Goal: Task Accomplishment & Management: Use online tool/utility

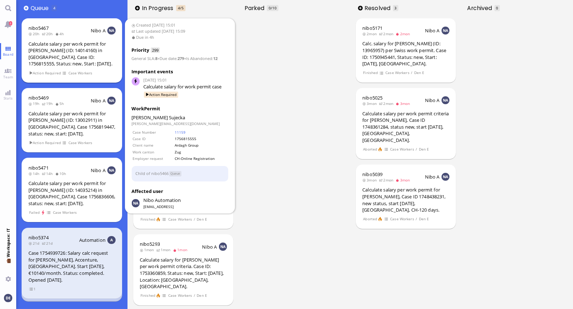
click at [61, 51] on div "Calculate salary per work permit for [PERSON_NAME] (ID: 14014160) in [GEOGRAPHI…" at bounding box center [71, 54] width 87 height 27
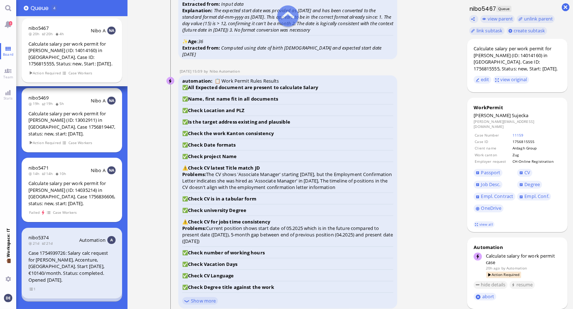
scroll to position [-610, 0]
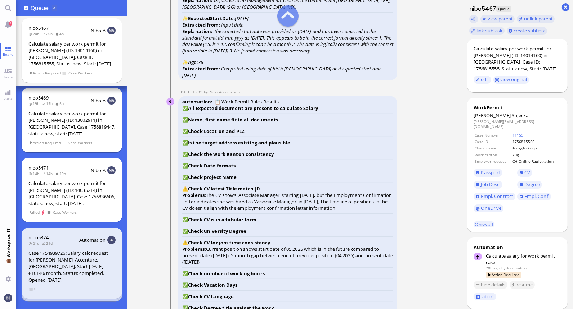
click at [78, 117] on div "Calculate salary per work permit for [PERSON_NAME] (ID: 13002911) in [GEOGRAPHI…" at bounding box center [71, 123] width 87 height 27
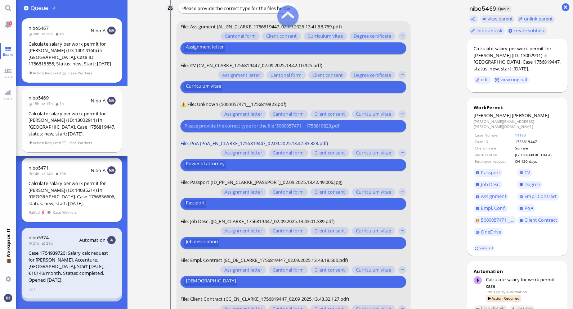
scroll to position [-116, 0]
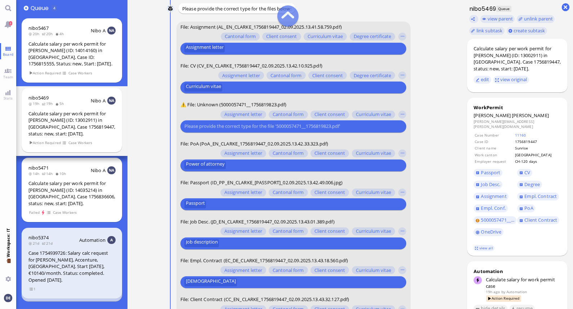
click at [245, 128] on input "text" at bounding box center [292, 127] width 216 height 8
click at [400, 115] on button "button" at bounding box center [402, 115] width 8 height 8
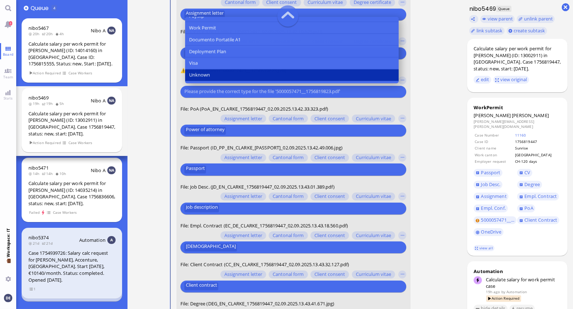
scroll to position [195, 0]
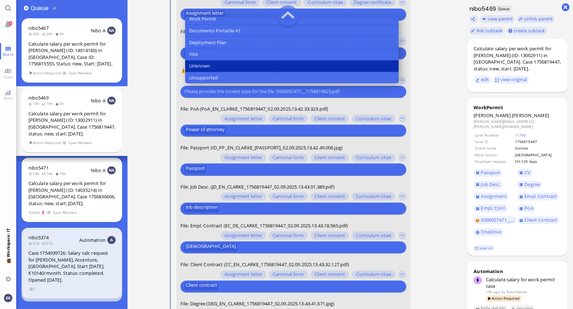
click at [212, 64] on button "Unknown" at bounding box center [291, 66] width 213 height 12
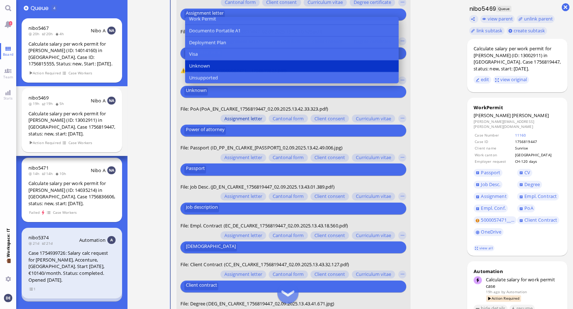
scroll to position [0, 0]
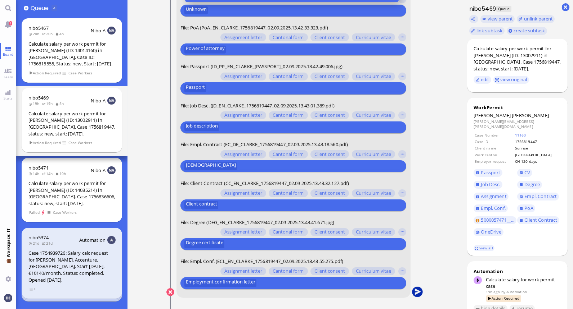
click at [415, 291] on button "submit" at bounding box center [416, 293] width 11 height 11
